Goal: Communication & Community: Answer question/provide support

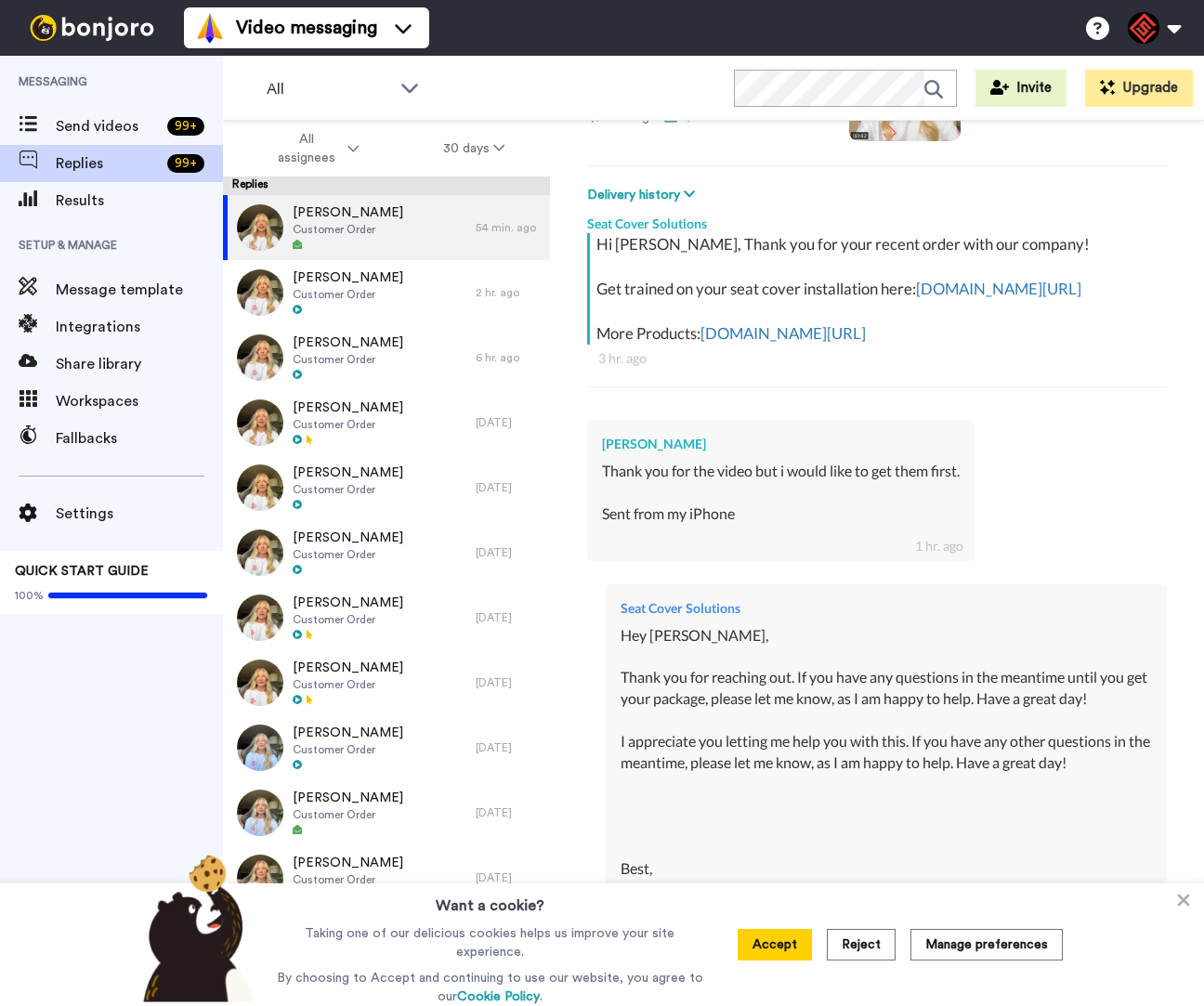
scroll to position [598, 0]
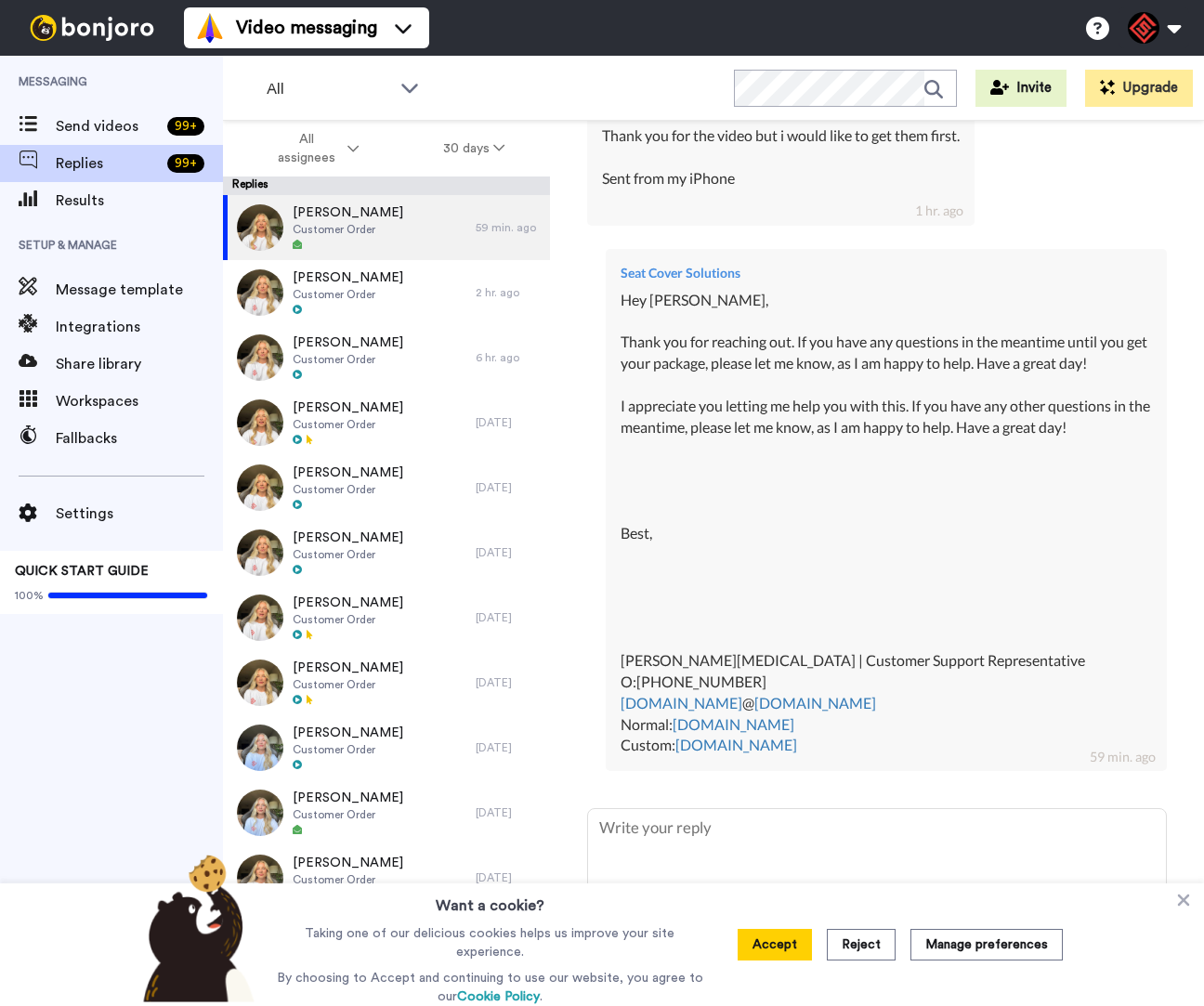
type textarea "x"
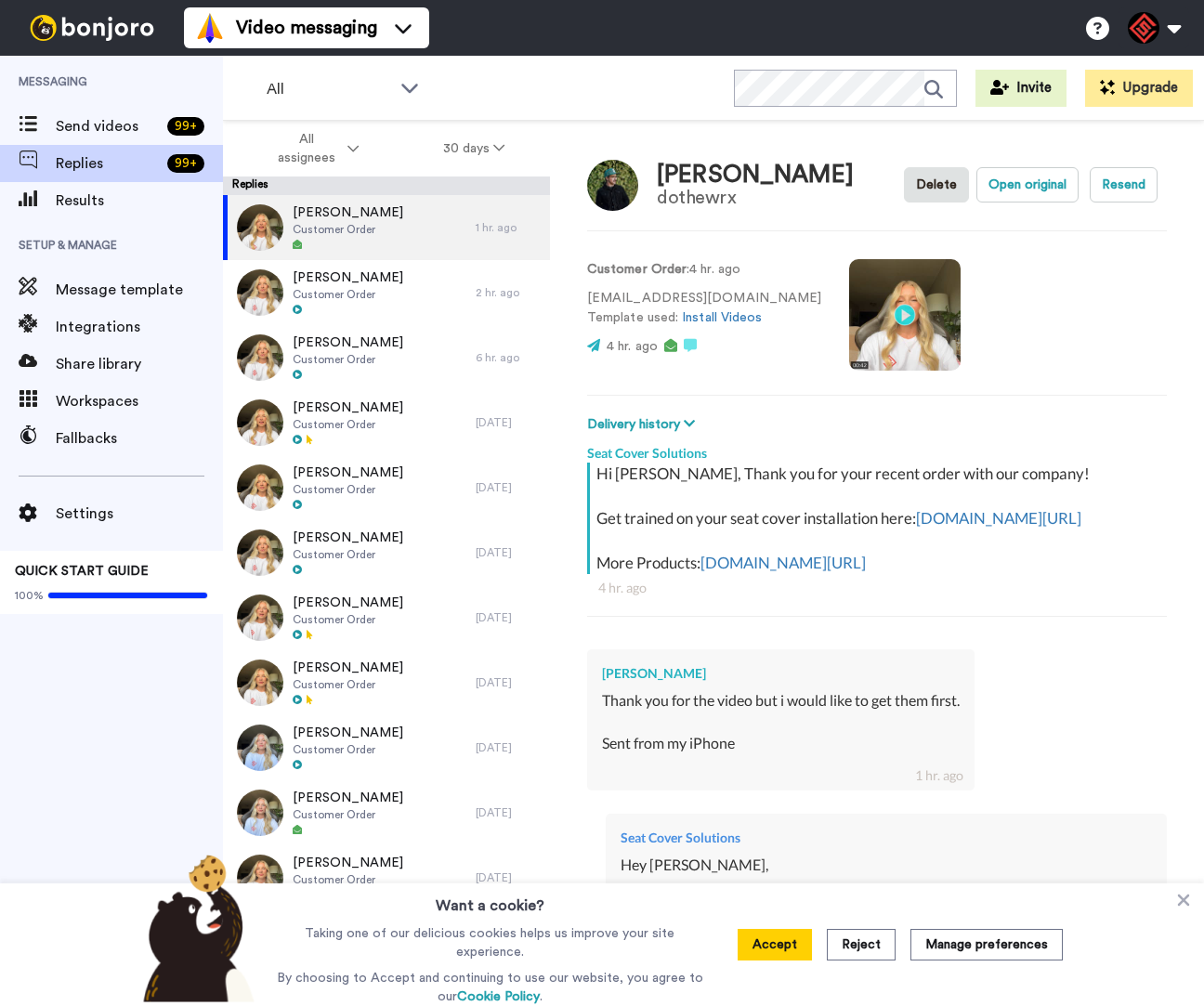
type textarea "x"
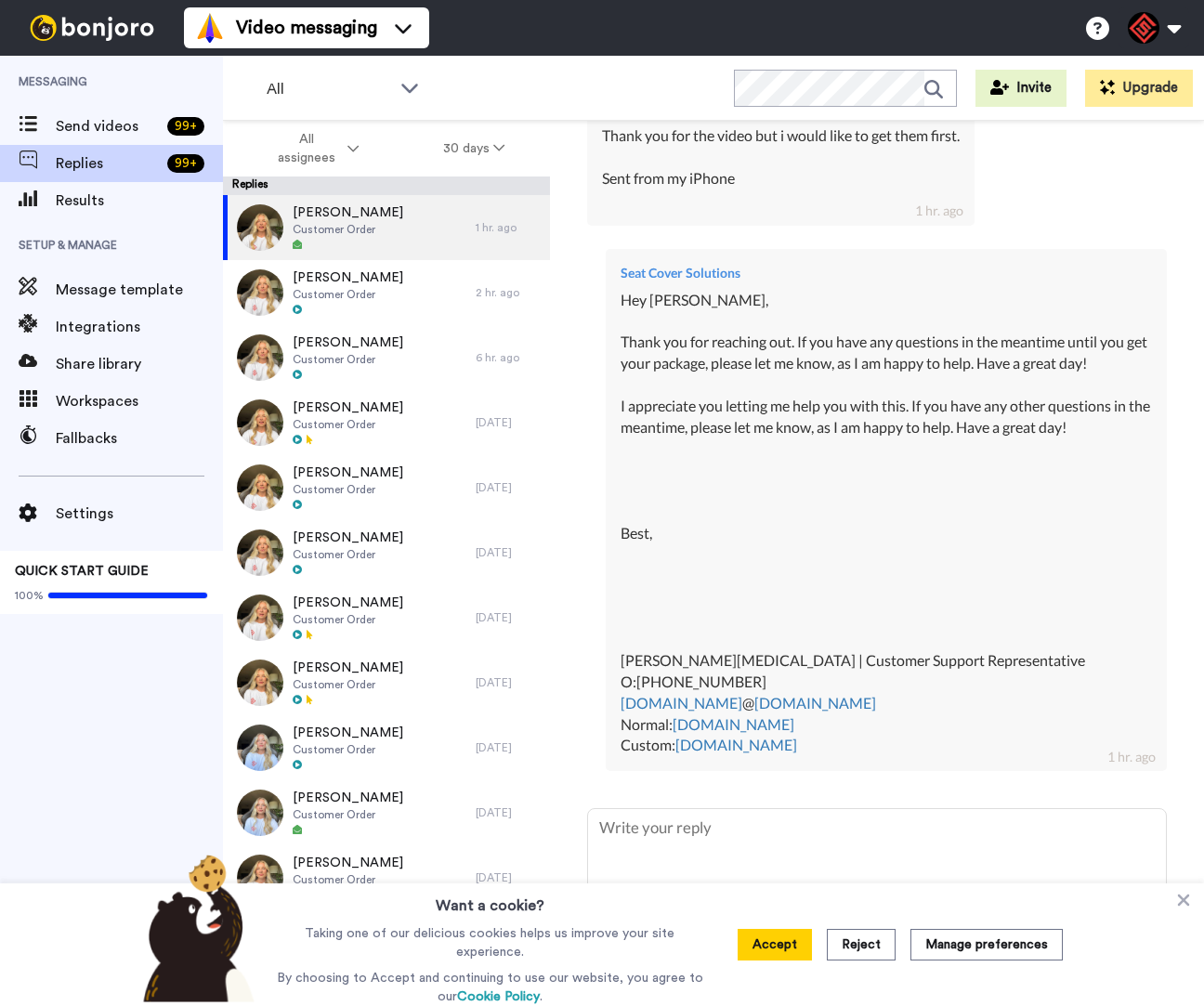
scroll to position [595, 0]
type textarea "x"
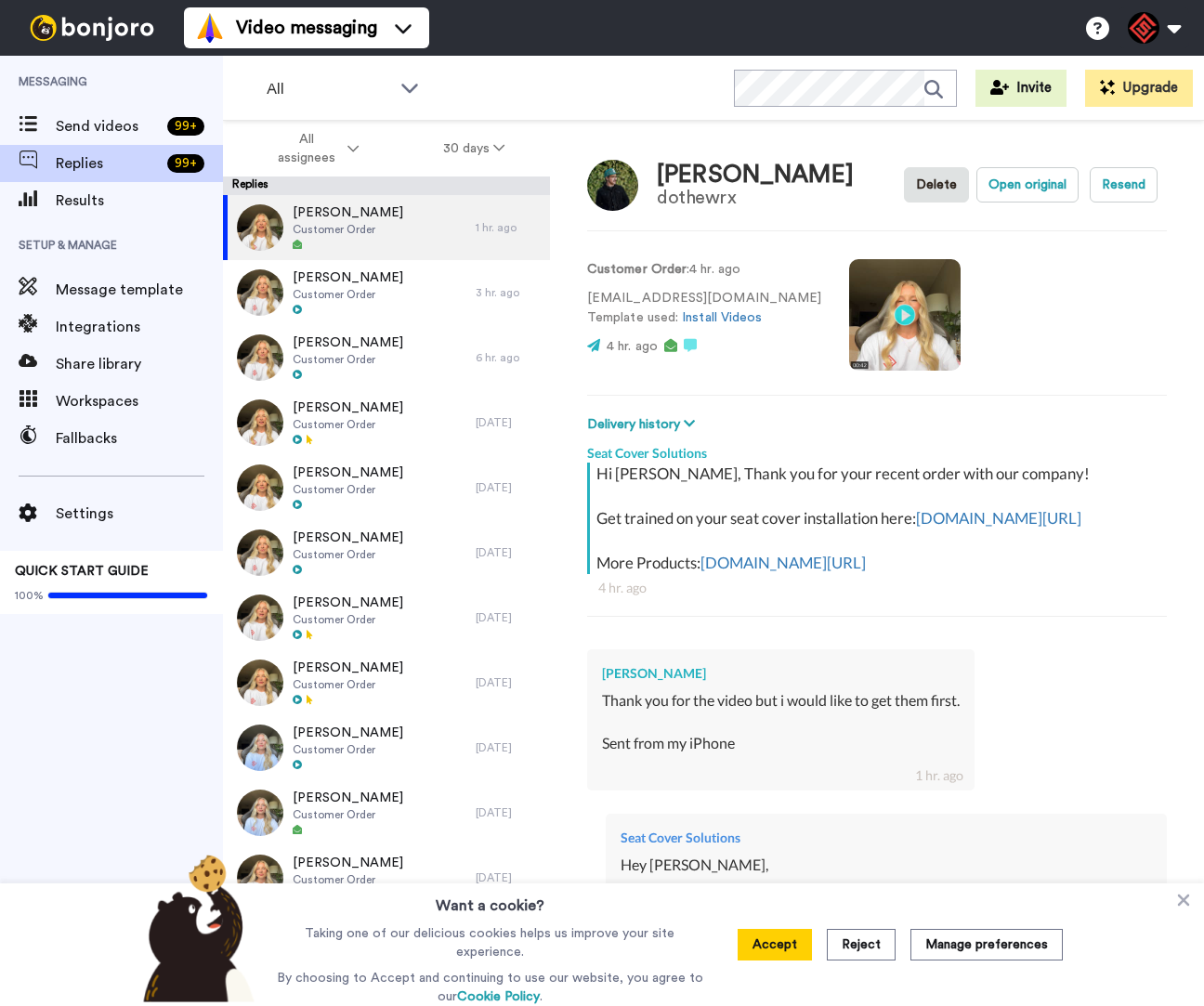
type textarea "x"
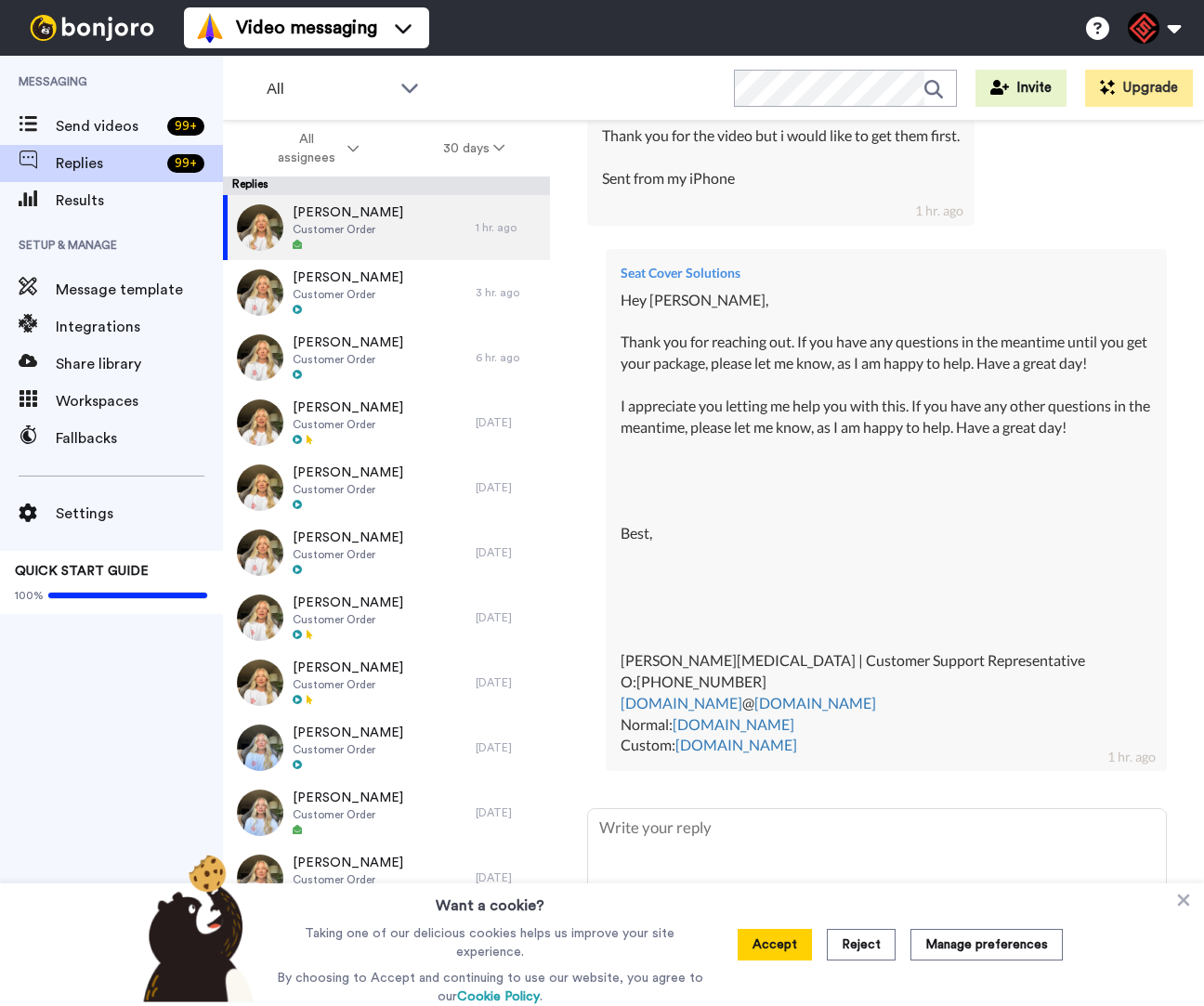
type textarea "x"
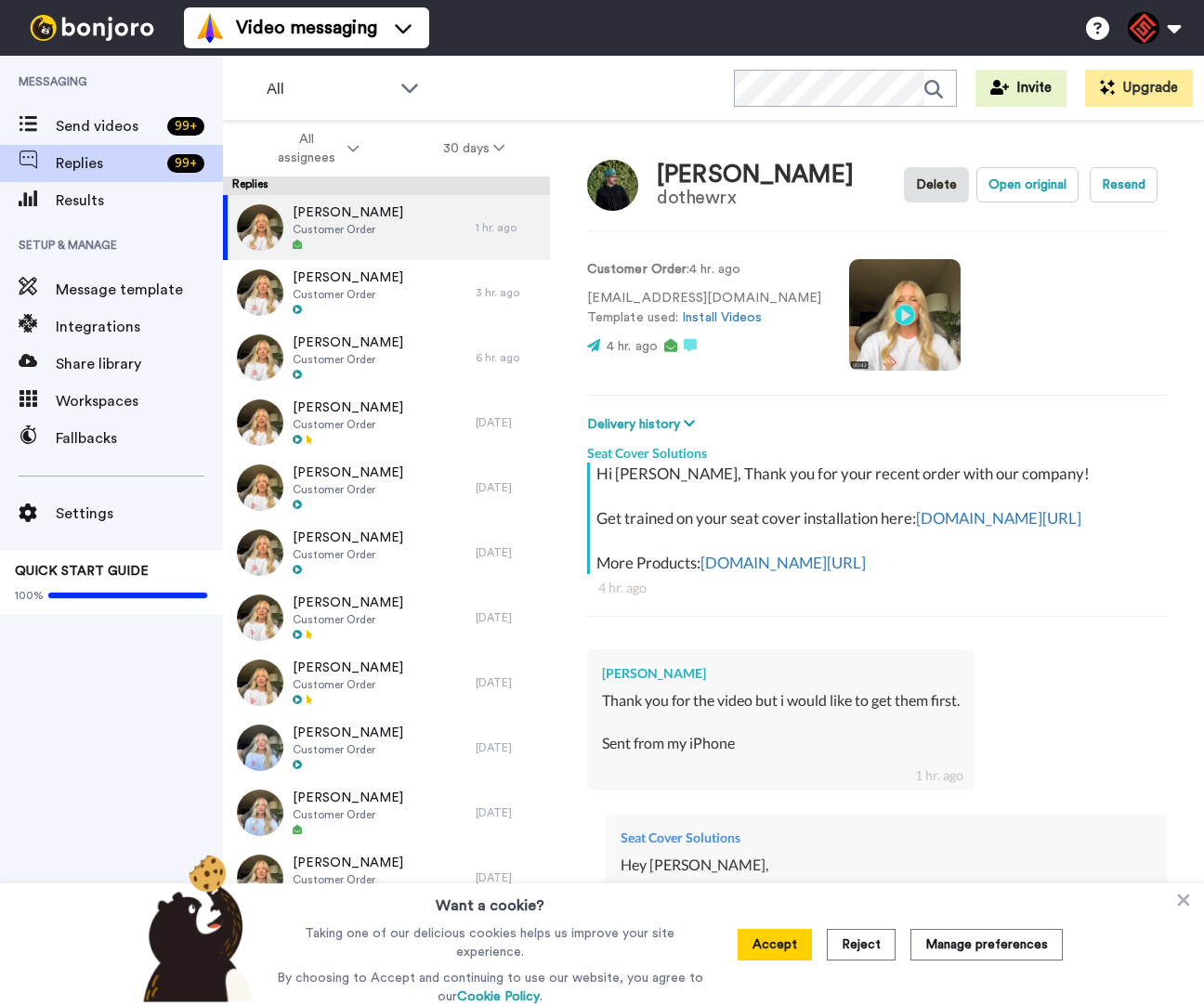
type textarea "x"
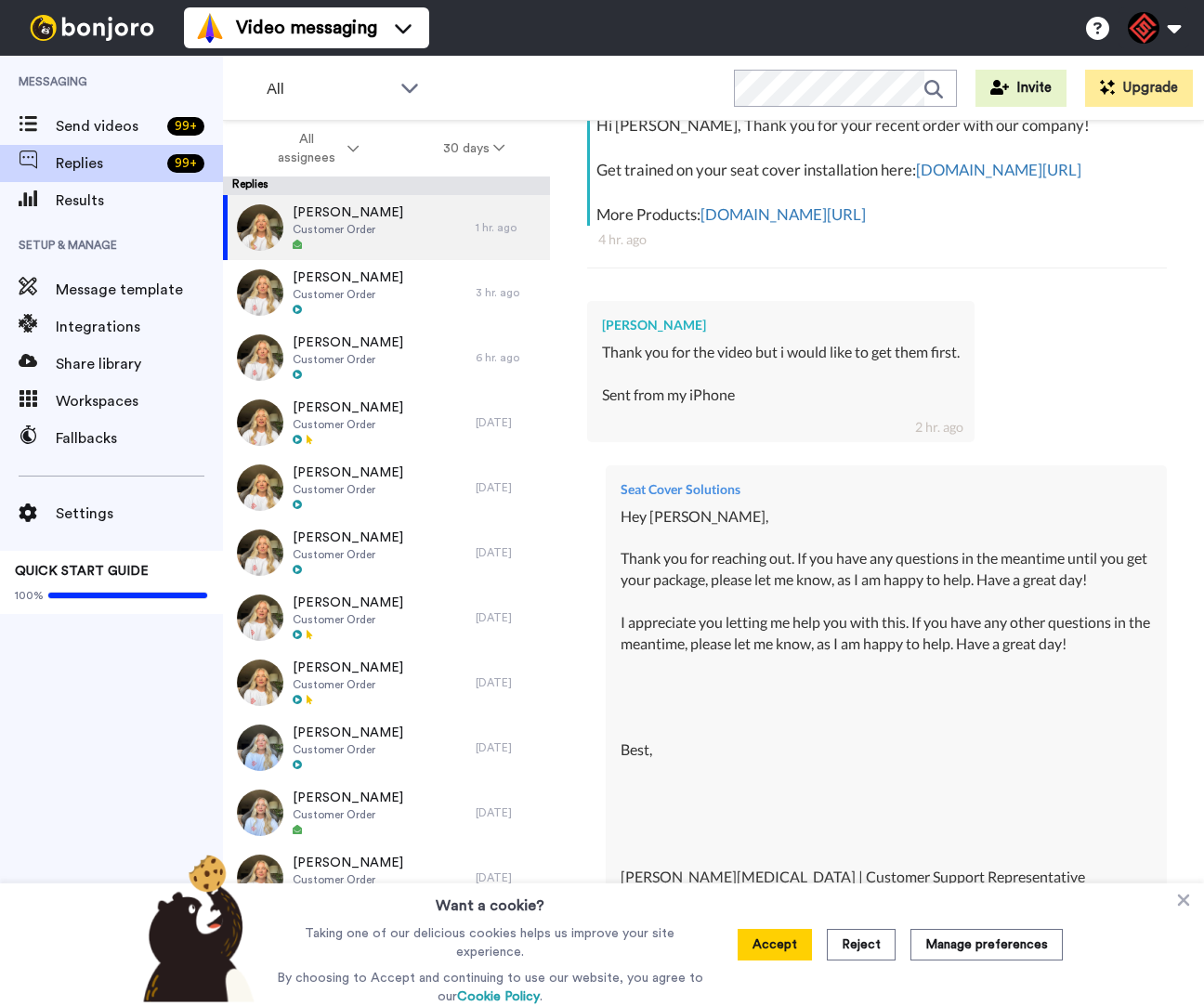
scroll to position [598, 0]
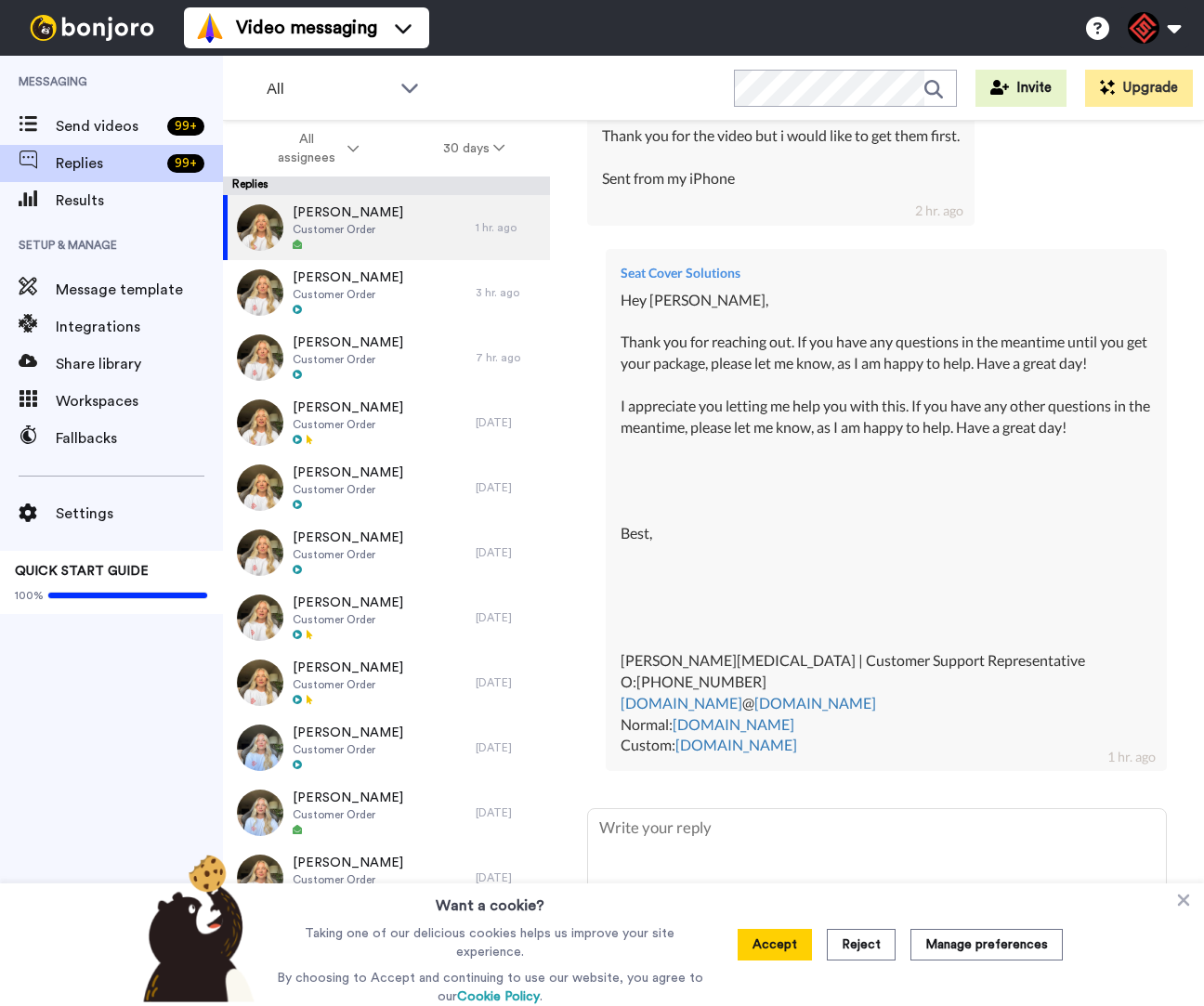
type textarea "x"
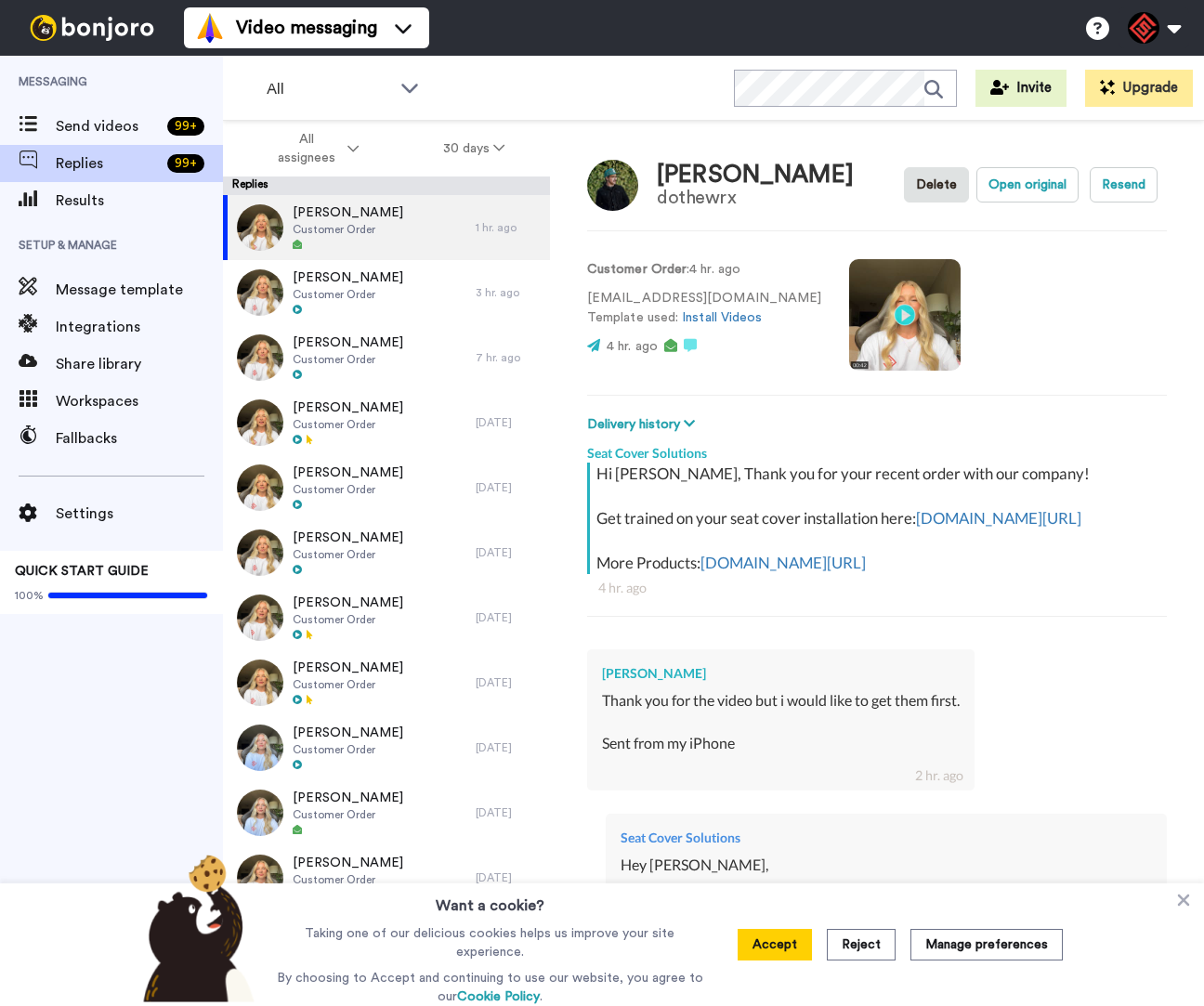
type textarea "x"
